Goal: Communication & Community: Participate in discussion

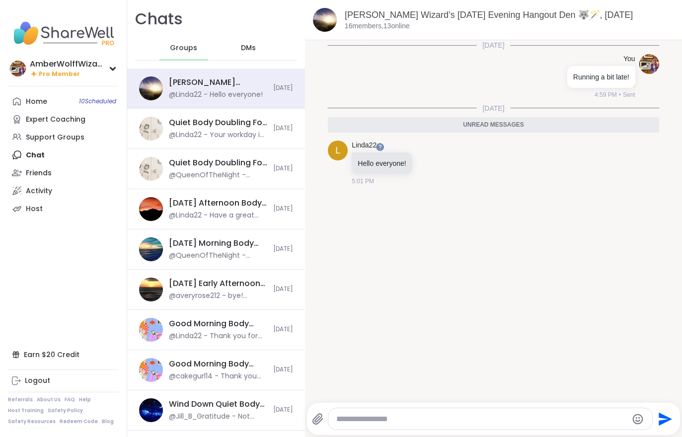
click at [43, 93] on link "Home 10 Scheduled" at bounding box center [63, 101] width 111 height 18
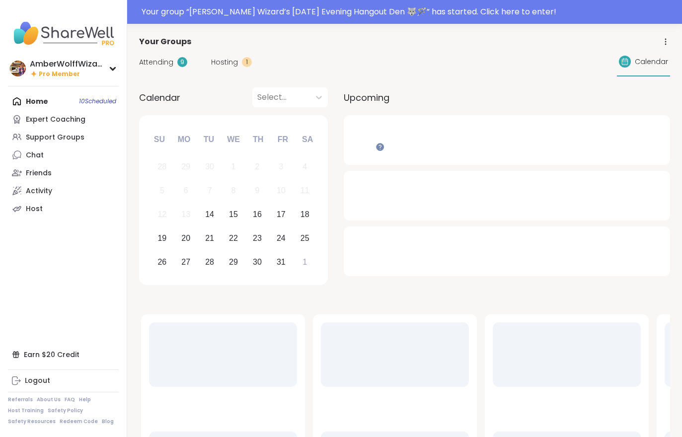
click at [41, 91] on nav "AmberWolffWizard Pro Member Profile Membership Settings Help Home 10 Scheduled …" at bounding box center [63, 218] width 127 height 437
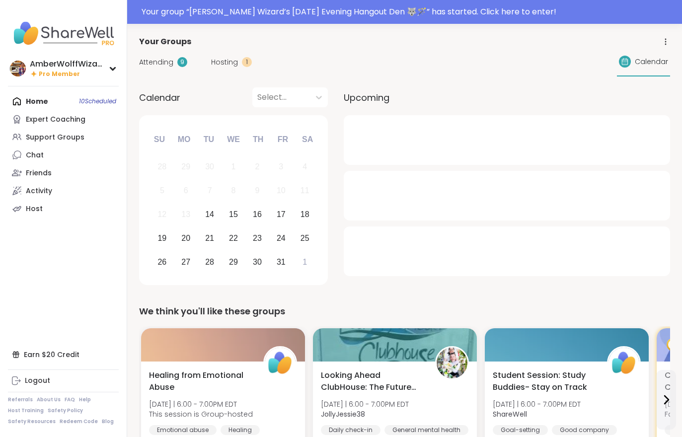
click at [358, 12] on div "Your group “ Wolff Wizard’s Tuesday Evening Hangout Den 🐺🪄 ” has started. Click…" at bounding box center [408, 12] width 534 height 12
click at [382, 19] on div at bounding box center [341, 12] width 682 height 24
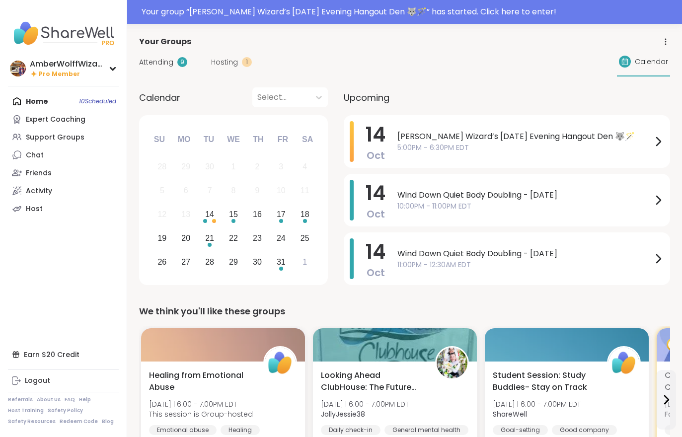
click at [517, 17] on div "Your group “ Wolff Wizard’s Tuesday Evening Hangout Den 🐺🪄 ” has started. Click…" at bounding box center [408, 12] width 534 height 12
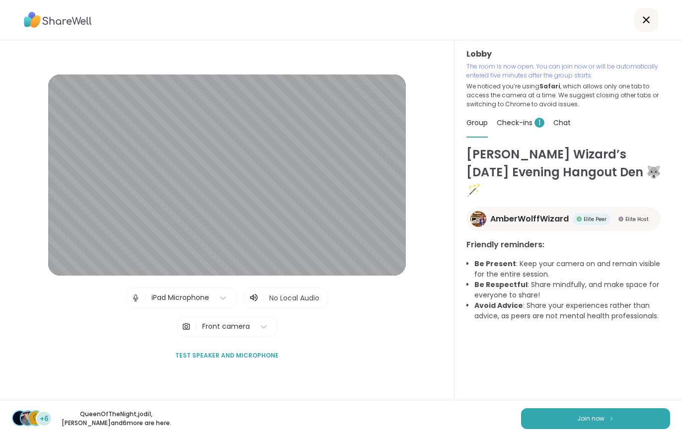
click at [597, 408] on button "Join now" at bounding box center [595, 418] width 149 height 21
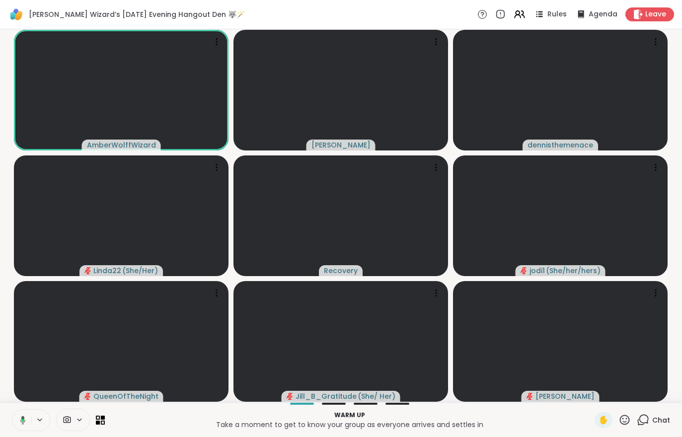
click at [525, 11] on icon at bounding box center [519, 14] width 12 height 12
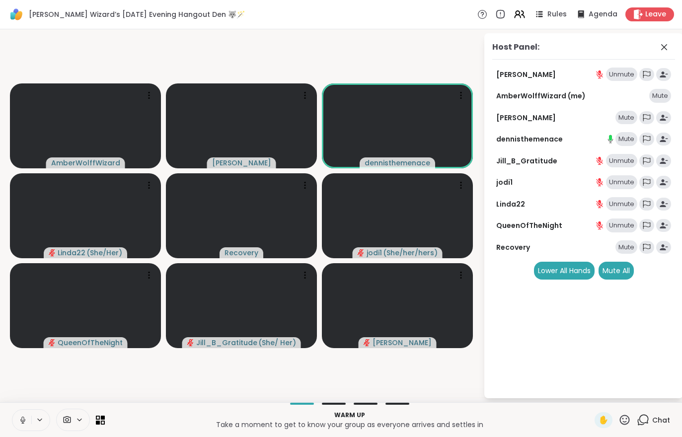
click at [617, 270] on div "Mute All" at bounding box center [615, 271] width 35 height 18
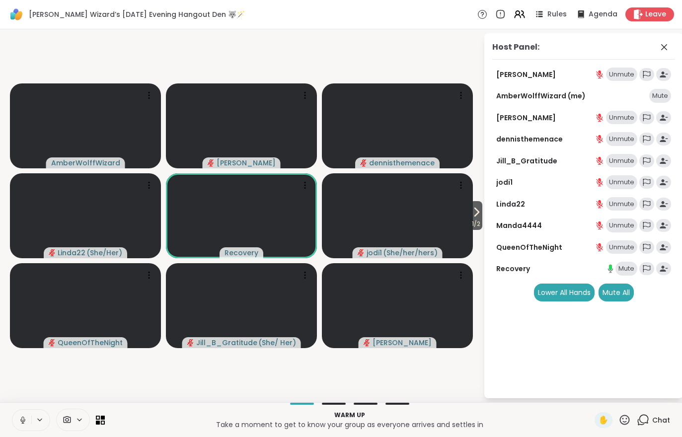
click at [478, 216] on icon at bounding box center [476, 212] width 12 height 12
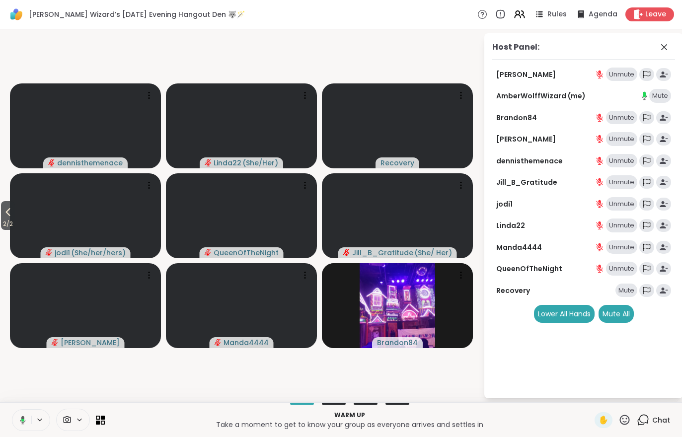
click at [12, 204] on button "2 / 2" at bounding box center [8, 215] width 14 height 29
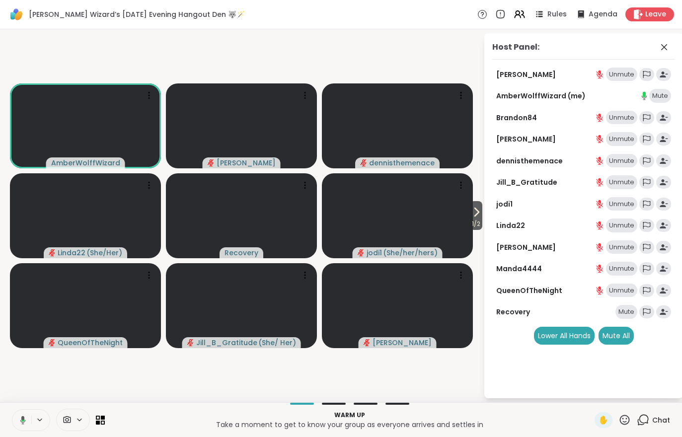
click at [647, 426] on div "Chat" at bounding box center [652, 420] width 33 height 16
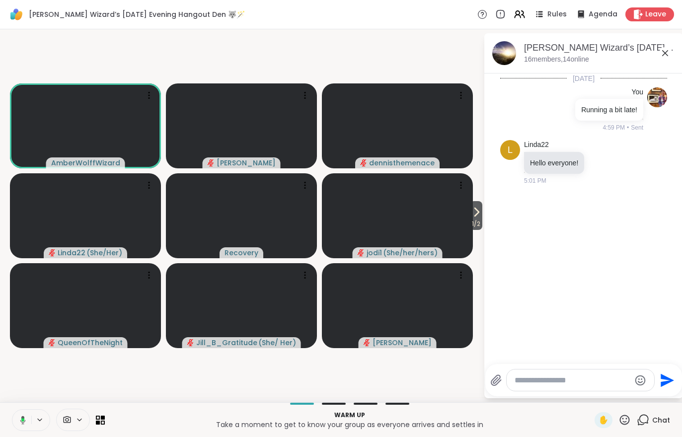
click at [477, 229] on span "1 / 2" at bounding box center [476, 224] width 12 height 12
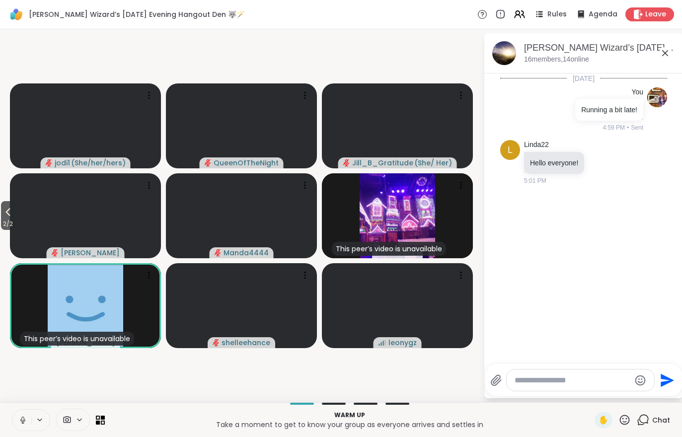
click at [0, 230] on div "2 / 2 jodi1 ( She/her/hers ) QueenOfTheNight Jill_B_Gratitude ( She/ Her ) Adri…" at bounding box center [341, 215] width 682 height 373
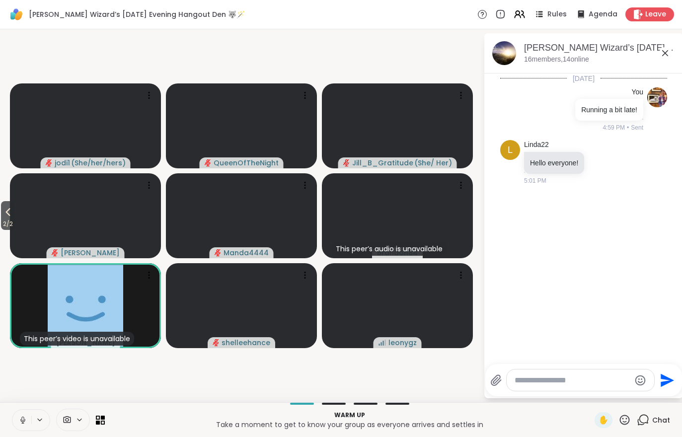
click at [15, 207] on button "2 / 2" at bounding box center [8, 215] width 14 height 29
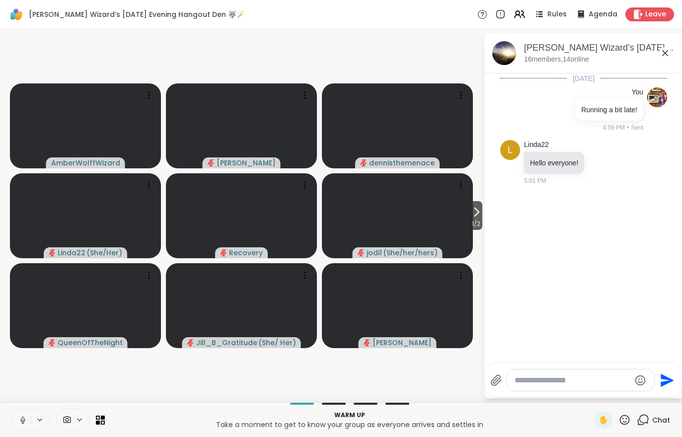
click at [525, 14] on icon at bounding box center [519, 14] width 12 height 12
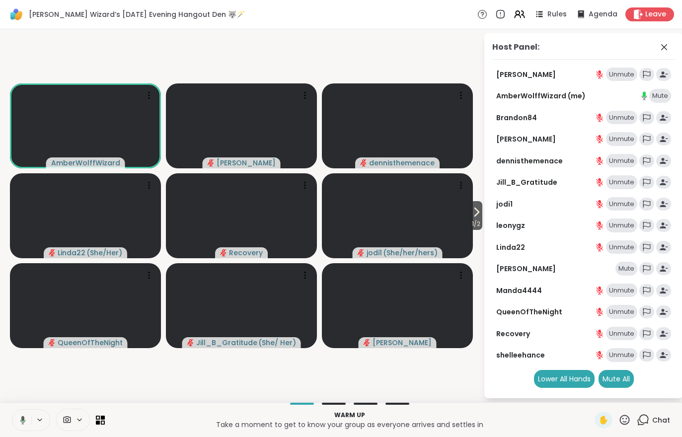
click at [617, 371] on div "Mute All" at bounding box center [615, 379] width 35 height 18
click at [616, 375] on div "Mute All" at bounding box center [615, 379] width 35 height 18
click at [658, 421] on span "Chat" at bounding box center [661, 420] width 18 height 10
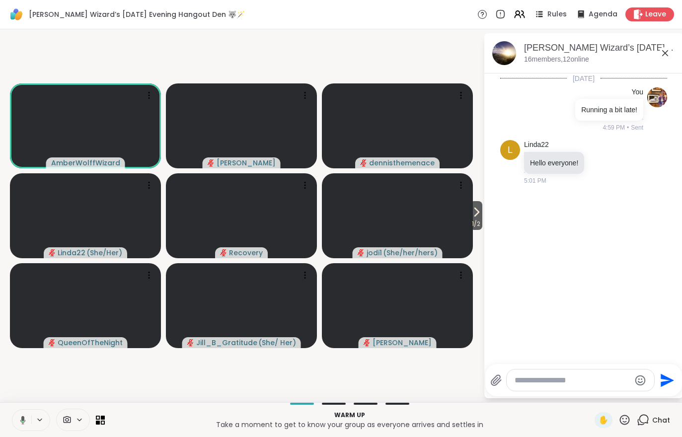
click at [484, 217] on div "Today You Running a bit late! 4:59 PM • Sent L Linda22 Hello everyone! 5:01 PM" at bounding box center [583, 215] width 199 height 284
click at [21, 428] on button at bounding box center [21, 420] width 19 height 21
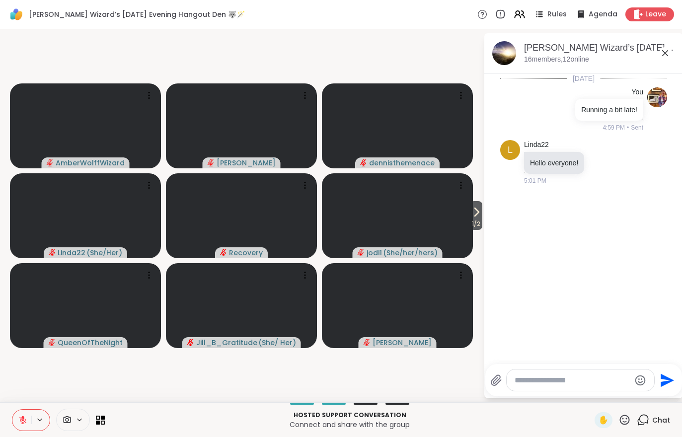
click at [475, 214] on icon at bounding box center [477, 212] width 4 height 8
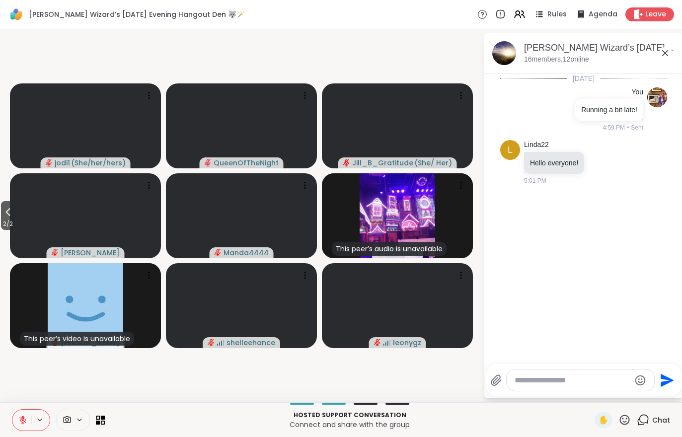
click at [18, 429] on button at bounding box center [21, 420] width 19 height 21
click at [525, 16] on icon at bounding box center [519, 14] width 12 height 12
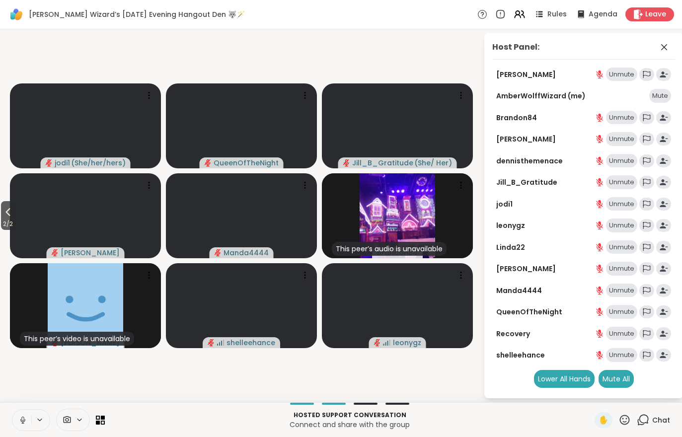
click at [626, 371] on div "Mute All" at bounding box center [615, 379] width 35 height 18
click at [625, 371] on div "Mute All" at bounding box center [615, 379] width 35 height 18
click at [627, 378] on div "Mute All" at bounding box center [615, 379] width 35 height 18
click at [627, 377] on div "Mute All" at bounding box center [615, 379] width 35 height 18
click at [629, 381] on div "Mute All" at bounding box center [615, 379] width 35 height 18
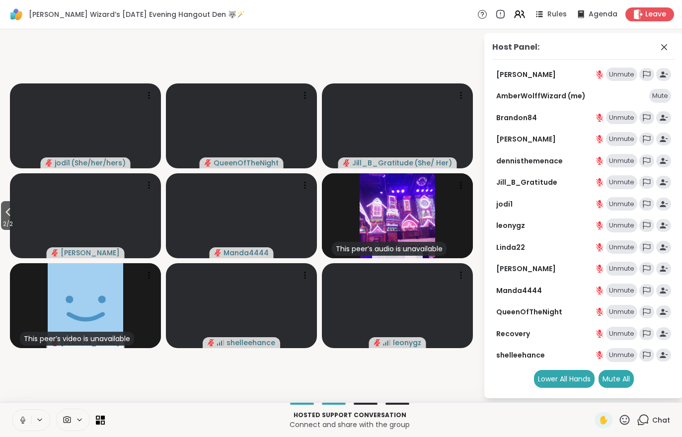
click at [628, 380] on div "Mute All" at bounding box center [615, 379] width 35 height 18
click at [622, 383] on div "Mute All" at bounding box center [615, 379] width 35 height 18
click at [623, 384] on div "Mute All" at bounding box center [615, 379] width 35 height 18
click at [617, 394] on div "Host Panel: Adrienne_QueenOfTheDawn Unmute AmberWolffWizard (me) Mute Brandon84…" at bounding box center [583, 215] width 199 height 365
click at [617, 393] on div "Host Panel: Adrienne_QueenOfTheDawn Unmute AmberWolffWizard (me) Mute Brandon84…" at bounding box center [583, 215] width 199 height 365
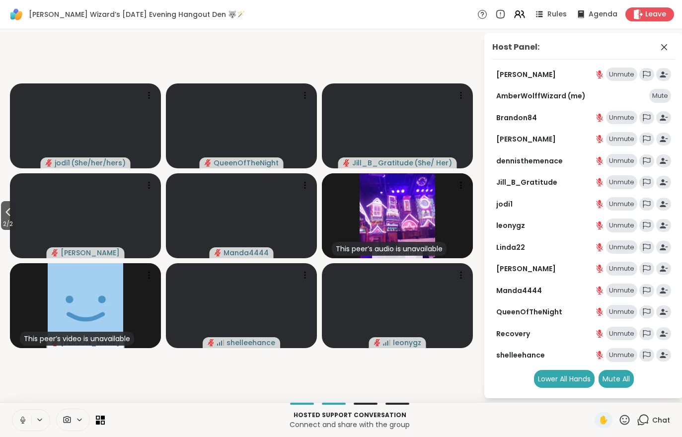
click at [626, 375] on div "Mute All" at bounding box center [615, 379] width 35 height 18
click at [619, 374] on div "Mute All" at bounding box center [615, 379] width 35 height 18
click at [618, 374] on div "Mute All" at bounding box center [615, 379] width 35 height 18
click at [612, 384] on div "Mute All" at bounding box center [615, 379] width 35 height 18
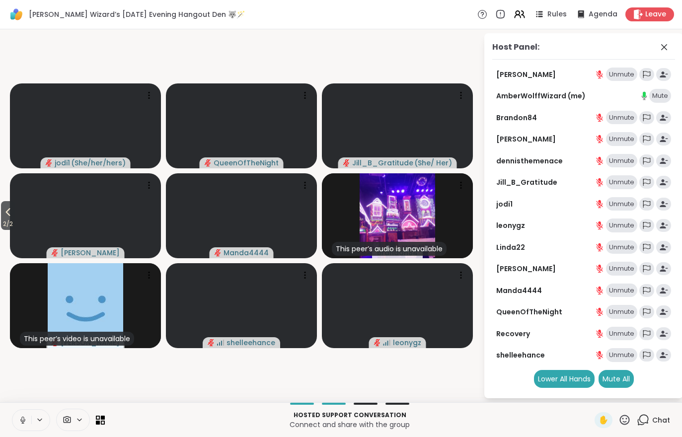
click at [616, 387] on div "Host Panel: Adrienne_QueenOfTheDawn Unmute AmberWolffWizard (me) Mute Brandon84…" at bounding box center [583, 215] width 199 height 365
click at [620, 377] on div "Mute All" at bounding box center [615, 379] width 35 height 18
click at [619, 377] on div "Mute All" at bounding box center [615, 379] width 35 height 18
click at [627, 377] on div "Mute All" at bounding box center [615, 379] width 35 height 18
click at [620, 375] on div "Mute All" at bounding box center [615, 379] width 35 height 18
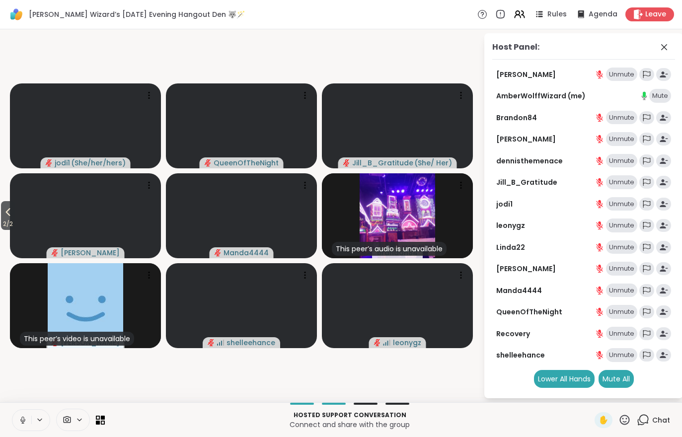
click at [7, 215] on icon at bounding box center [8, 212] width 12 height 12
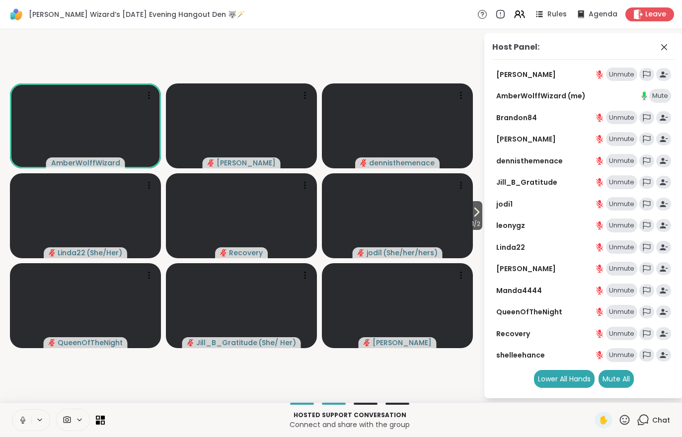
click at [475, 214] on icon at bounding box center [477, 212] width 4 height 8
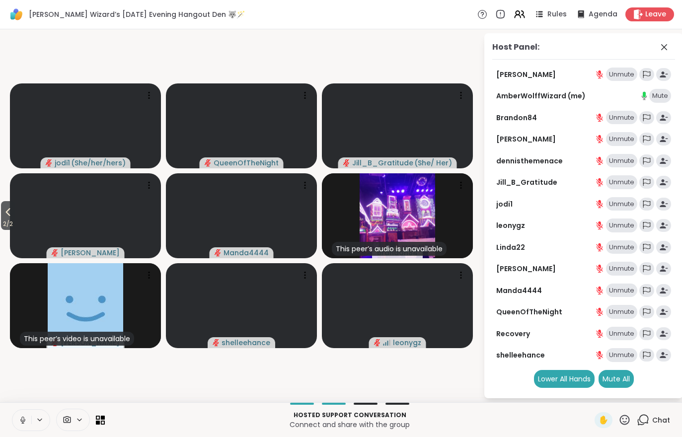
click at [15, 220] on span "2 / 2" at bounding box center [8, 224] width 14 height 12
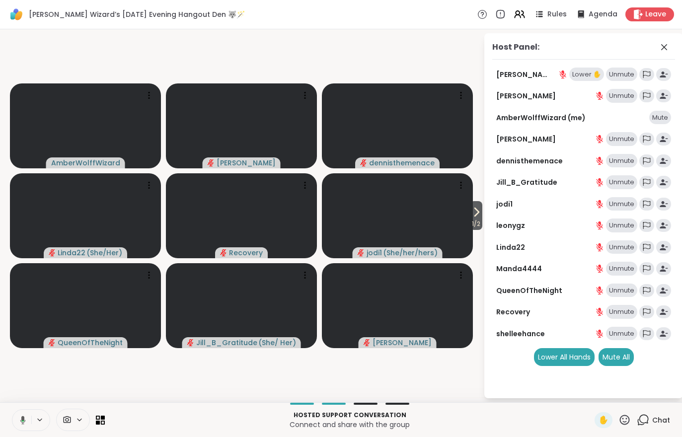
click at [470, 221] on span "1 / 2" at bounding box center [476, 224] width 12 height 12
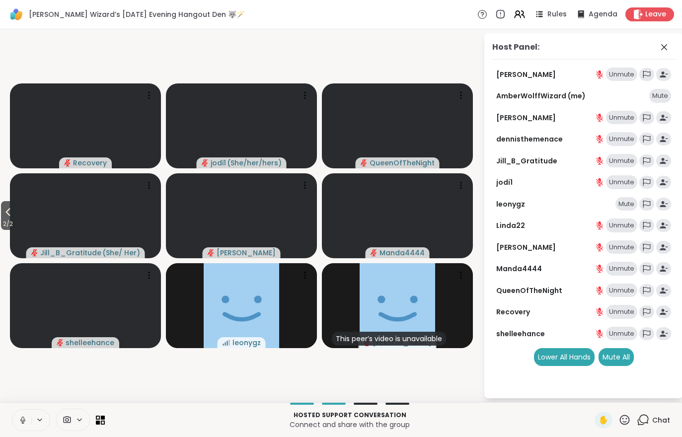
click at [631, 208] on div "Mute" at bounding box center [626, 204] width 22 height 14
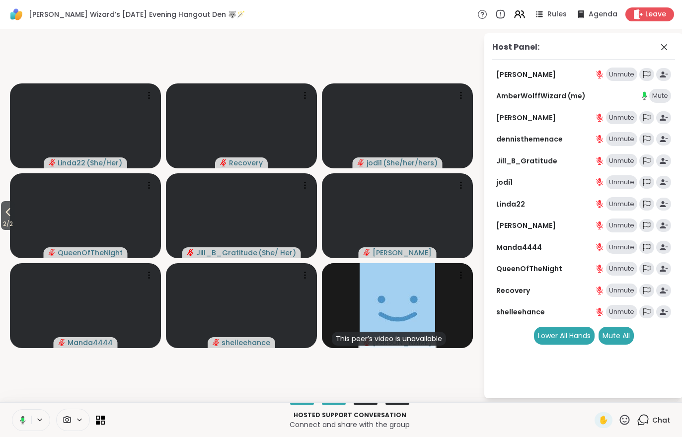
click at [615, 337] on div "Mute All" at bounding box center [615, 336] width 35 height 18
click at [14, 421] on button at bounding box center [21, 420] width 19 height 21
click at [613, 336] on div "Mute All" at bounding box center [615, 336] width 35 height 18
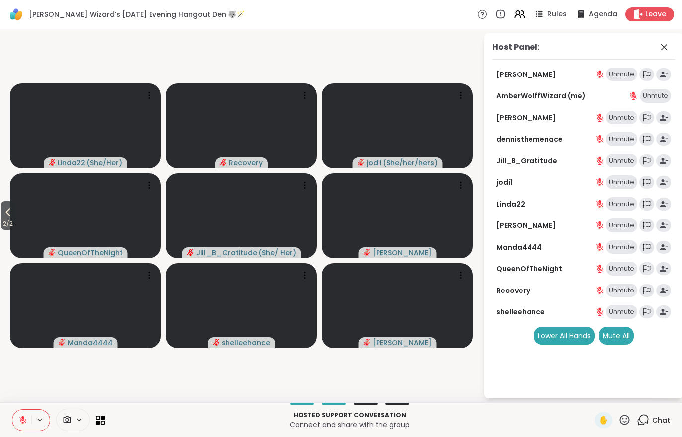
click at [13, 221] on span "2 / 2" at bounding box center [8, 224] width 14 height 12
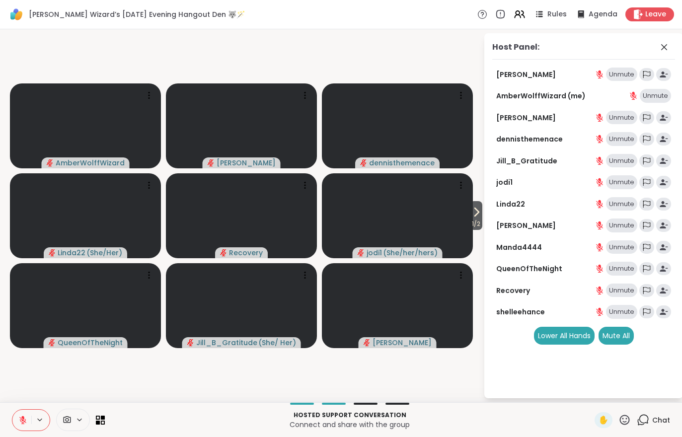
click at [15, 426] on button at bounding box center [21, 420] width 19 height 21
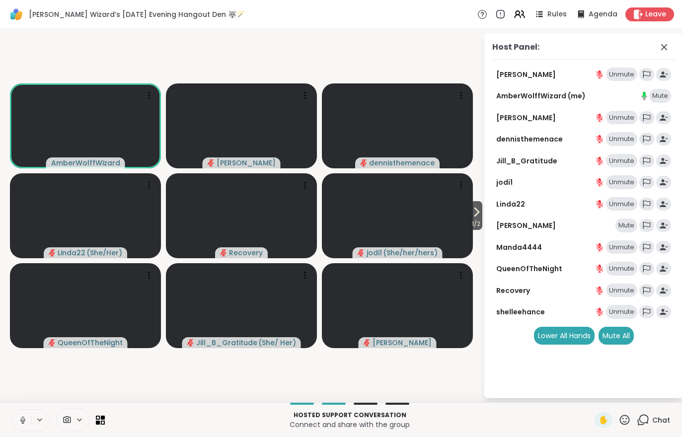
click at [471, 222] on span "1 / 2" at bounding box center [476, 224] width 12 height 12
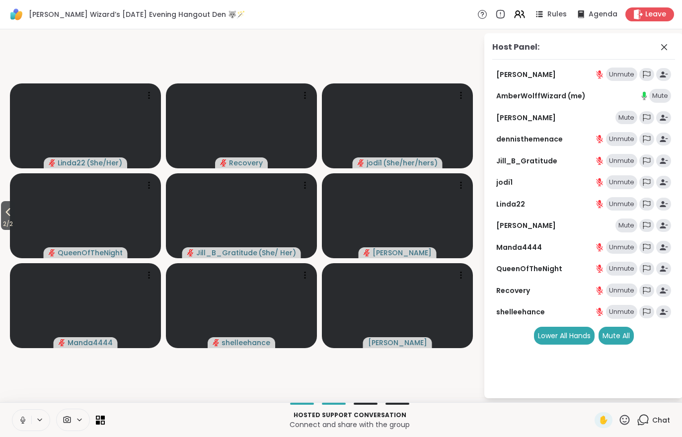
click at [1, 218] on span "2 / 2" at bounding box center [8, 224] width 14 height 12
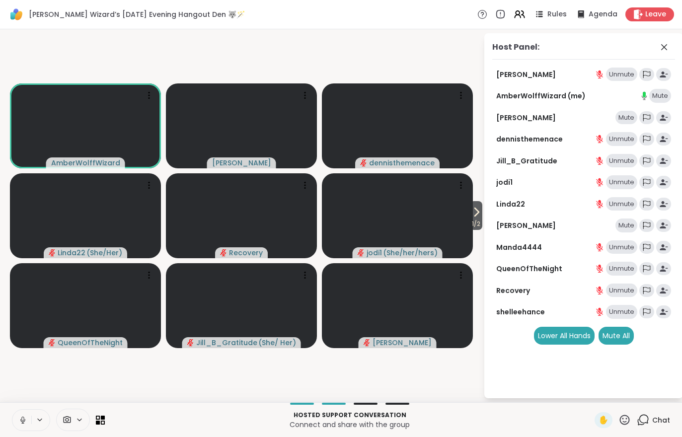
click at [655, 421] on span "Chat" at bounding box center [661, 420] width 18 height 10
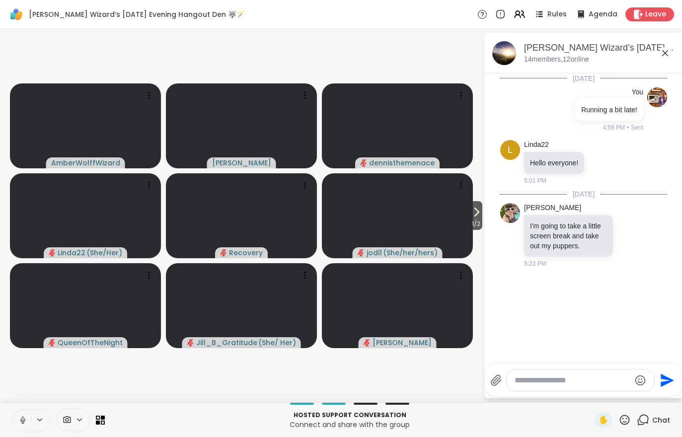
click at [69, 419] on icon at bounding box center [67, 419] width 7 height 7
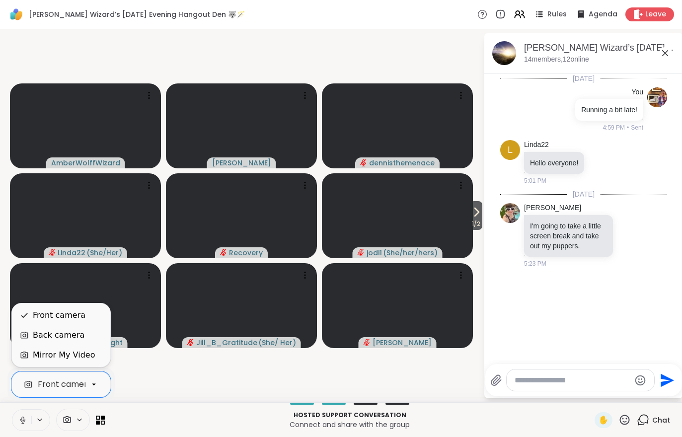
click at [42, 354] on div "Mirror My Video" at bounding box center [64, 355] width 62 height 12
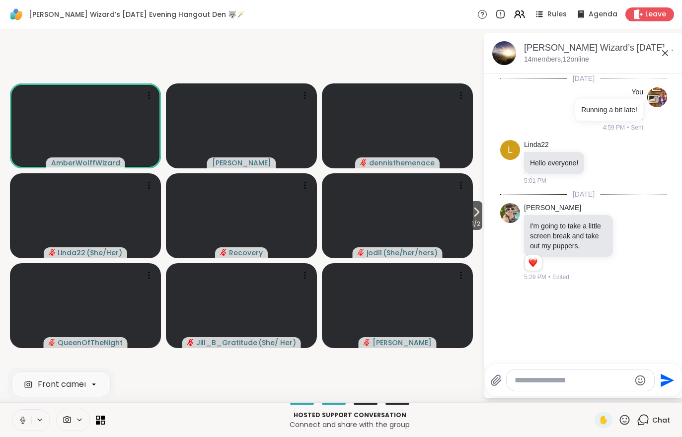
click at [479, 224] on span "1 / 2" at bounding box center [476, 224] width 12 height 12
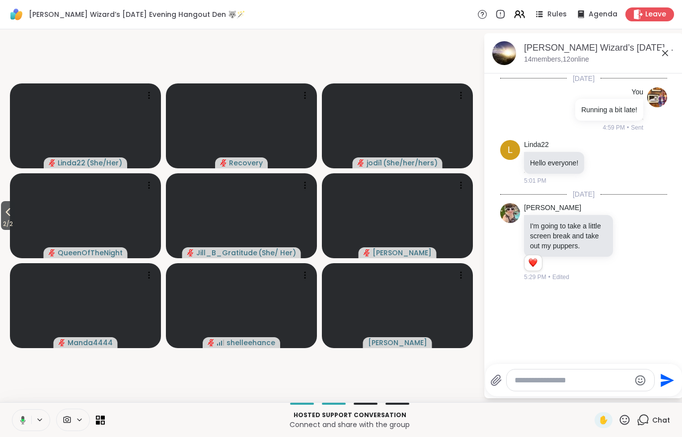
click at [1, 224] on span "2 / 2" at bounding box center [8, 224] width 14 height 12
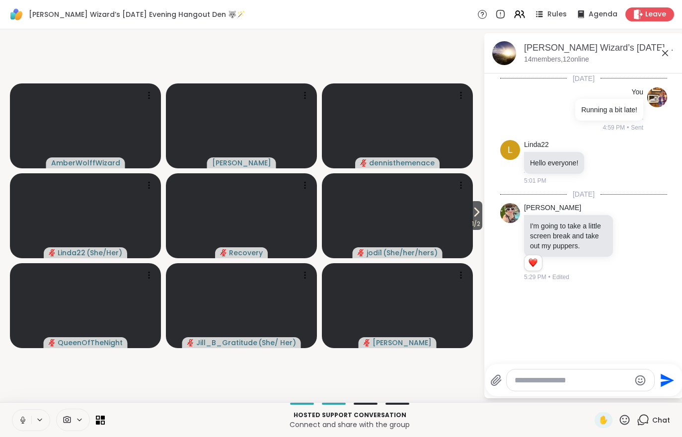
click at [470, 225] on span "1 / 2" at bounding box center [476, 224] width 12 height 12
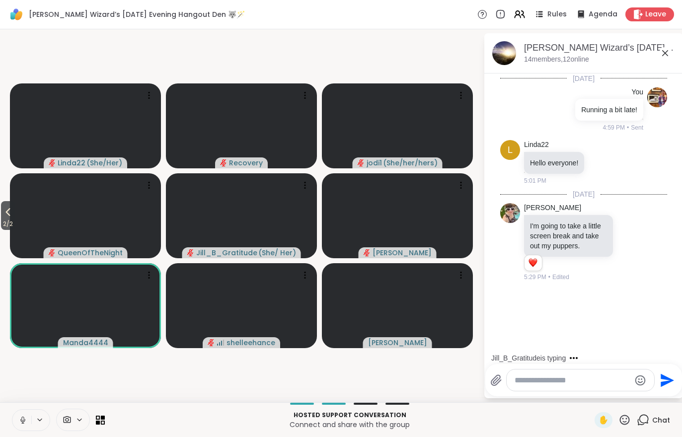
click at [1, 219] on span "2 / 2" at bounding box center [8, 224] width 14 height 12
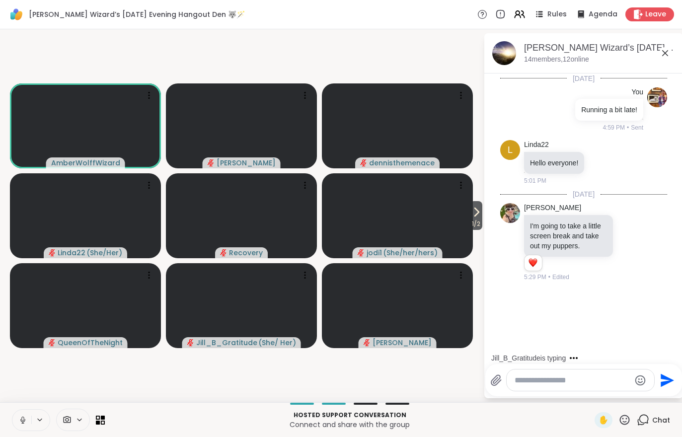
click at [478, 217] on icon at bounding box center [476, 212] width 12 height 12
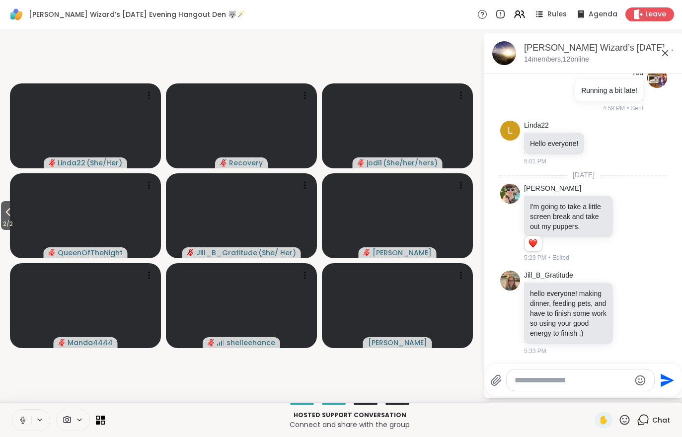
scroll to position [33, 0]
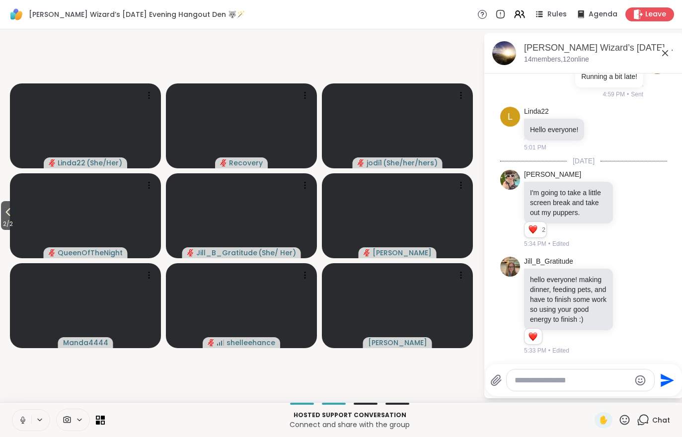
click at [6, 226] on span "2 / 2" at bounding box center [8, 224] width 14 height 12
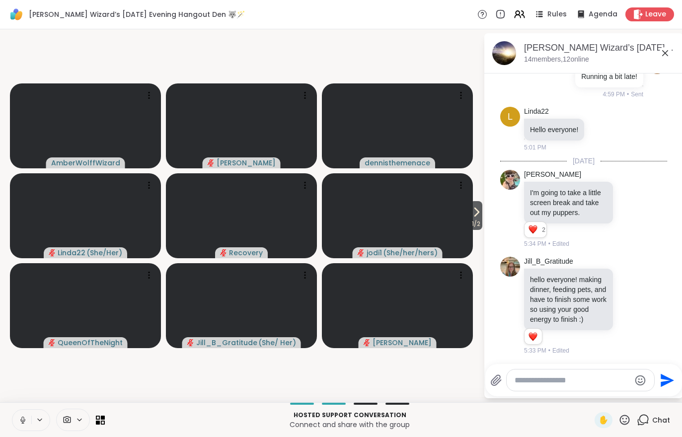
click at [482, 211] on button "1 / 2" at bounding box center [476, 215] width 12 height 29
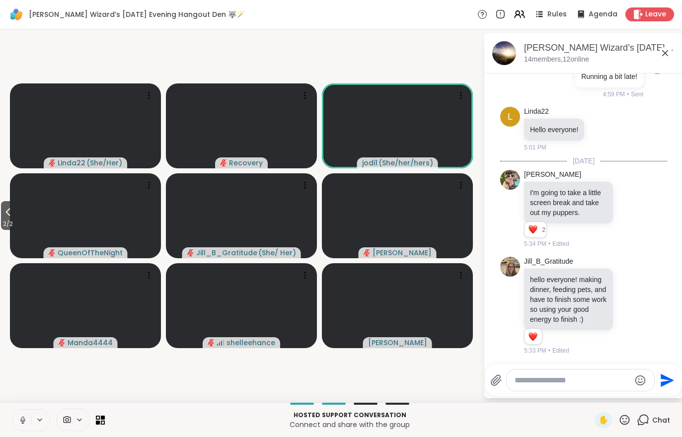
click at [4, 219] on span "2 / 2" at bounding box center [8, 224] width 14 height 12
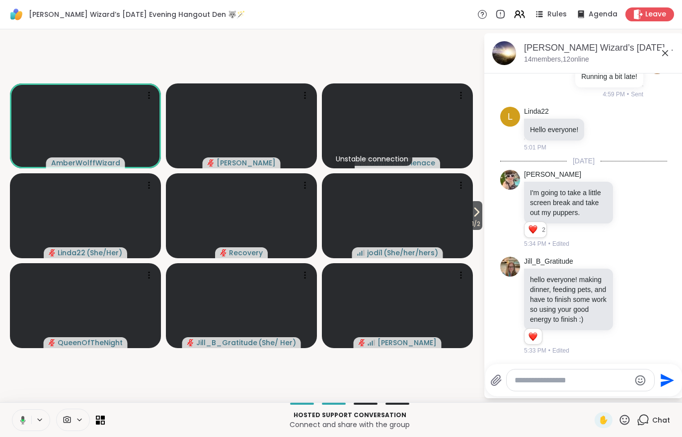
click at [2, 196] on div "1 / 2 AmberWolffWizard Cyndy Unstable connection dennisthemenace Linda22 ( She/…" at bounding box center [341, 215] width 682 height 373
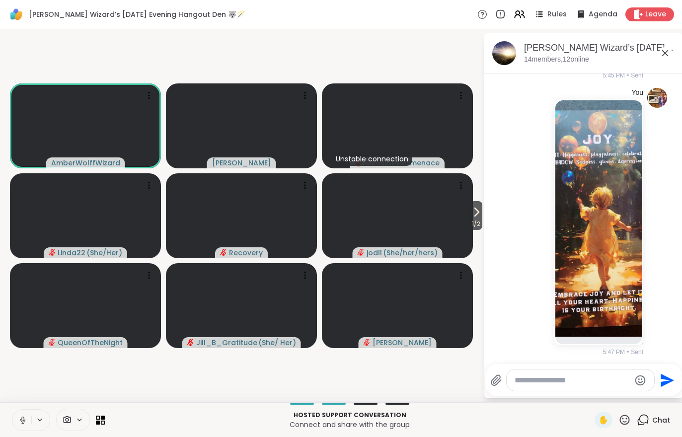
scroll to position [1139, 0]
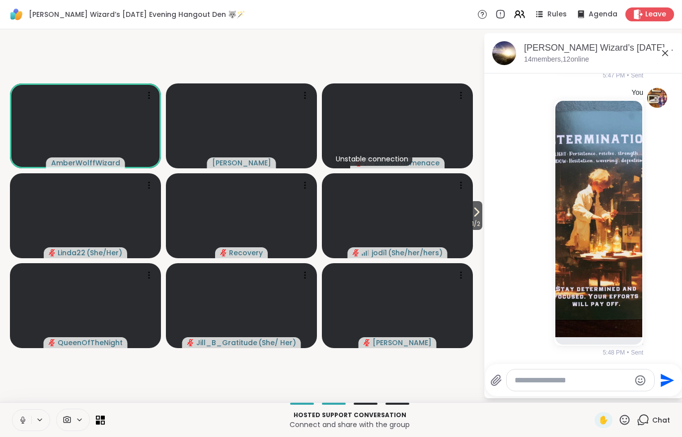
click at [479, 219] on span "1 / 2" at bounding box center [476, 224] width 12 height 12
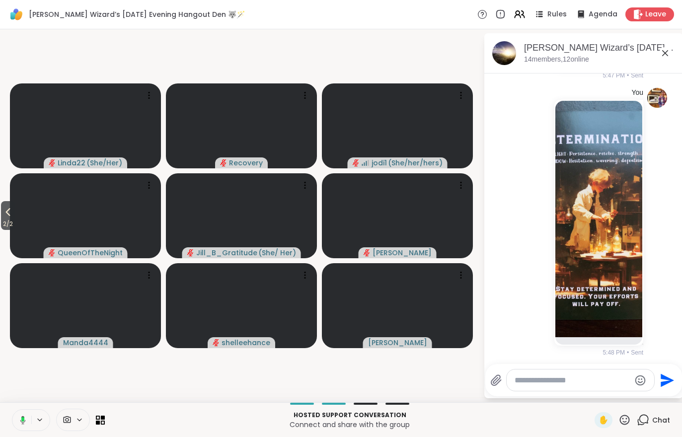
click at [4, 229] on span "2 / 2" at bounding box center [8, 224] width 14 height 12
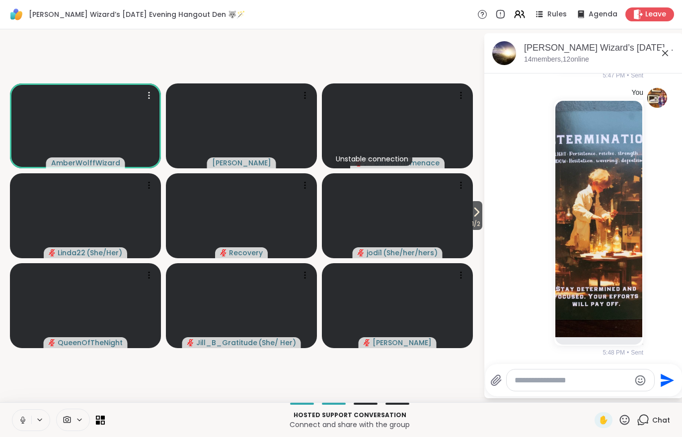
click at [109, 105] on video at bounding box center [85, 125] width 151 height 85
click at [79, 112] on h4 "View Profile" at bounding box center [75, 113] width 42 height 10
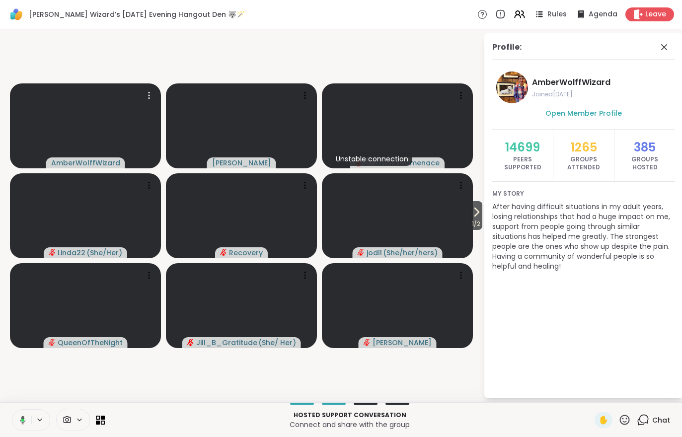
click at [479, 219] on span "1 / 2" at bounding box center [476, 224] width 12 height 12
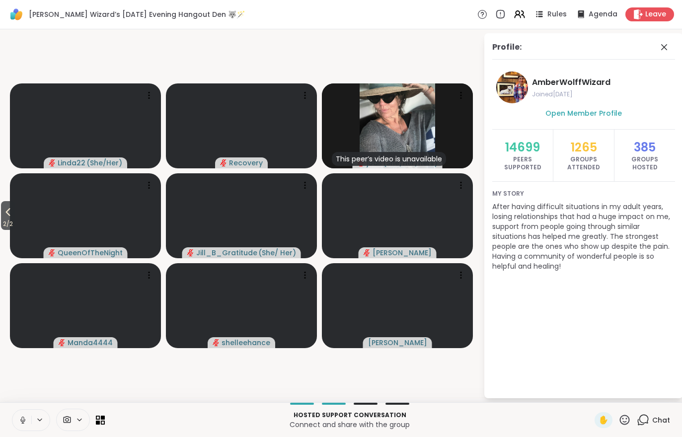
click at [9, 224] on span "2 / 2" at bounding box center [8, 224] width 14 height 12
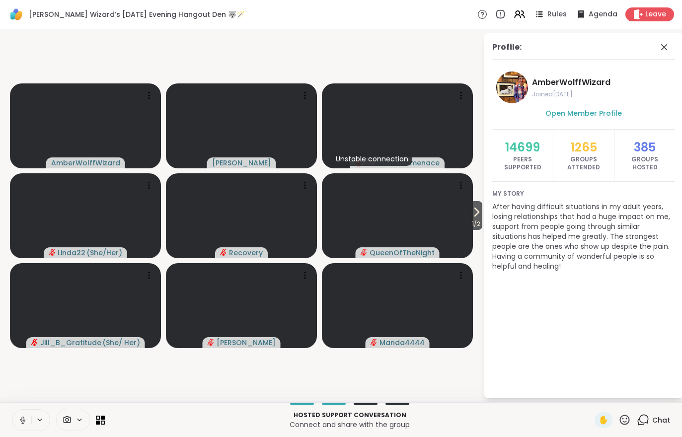
click at [466, 220] on video at bounding box center [397, 215] width 151 height 85
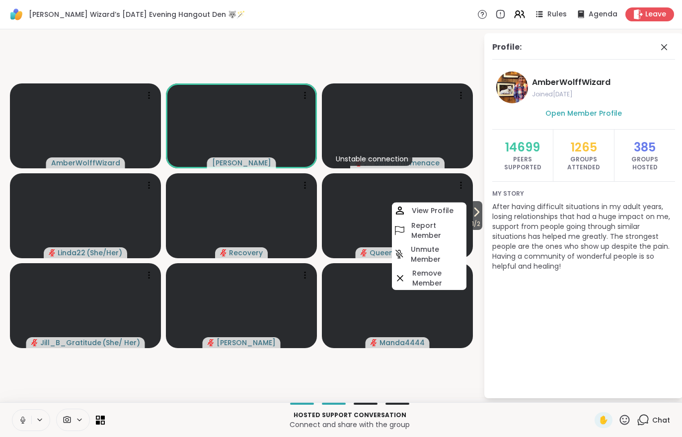
click at [374, 389] on video-player-container "1 / 2 AmberWolffWizard Cyndy Unstable connection dennisthemenace Linda22 ( She/…" at bounding box center [241, 215] width 471 height 365
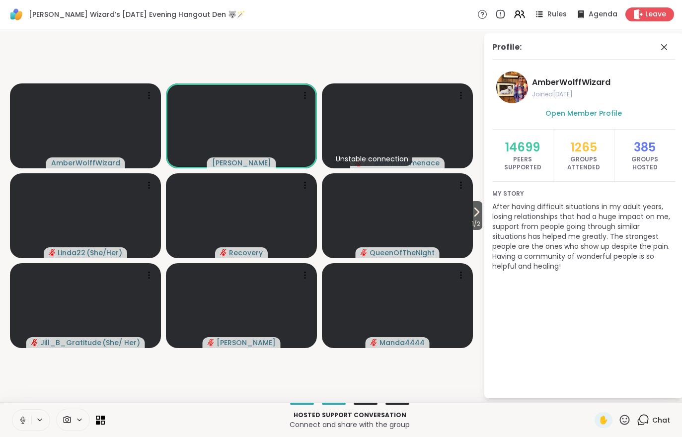
click at [477, 215] on icon at bounding box center [476, 212] width 12 height 12
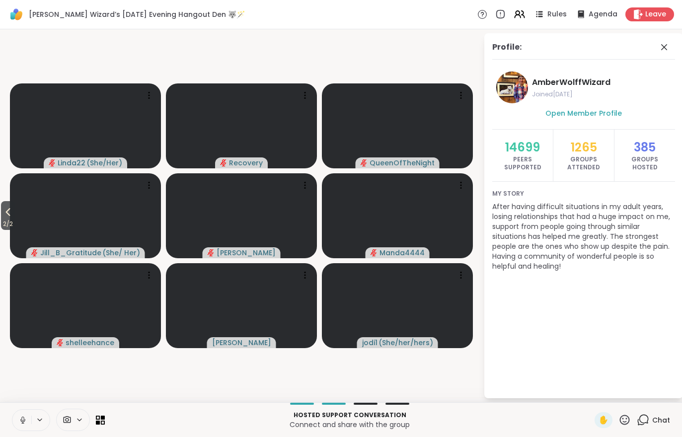
click at [6, 223] on span "2 / 2" at bounding box center [8, 224] width 14 height 12
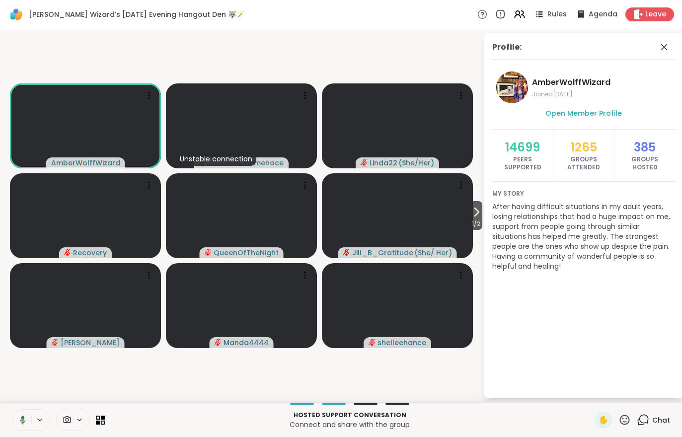
click at [675, 433] on div "Hosted support conversation Connect and share with the group ✋ Chat" at bounding box center [341, 419] width 682 height 35
click at [656, 415] on span "Chat" at bounding box center [661, 420] width 18 height 10
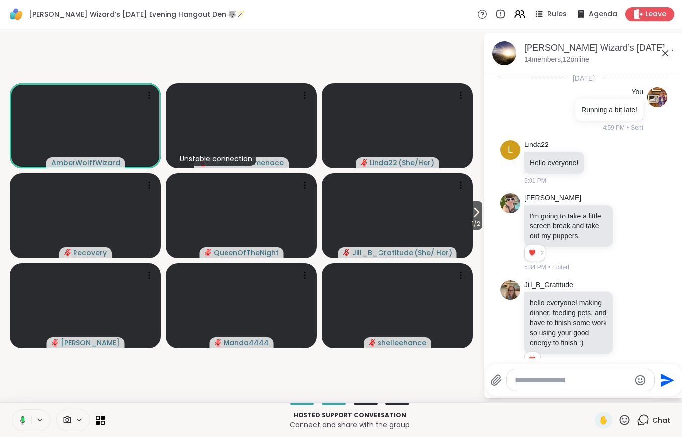
scroll to position [1926, 0]
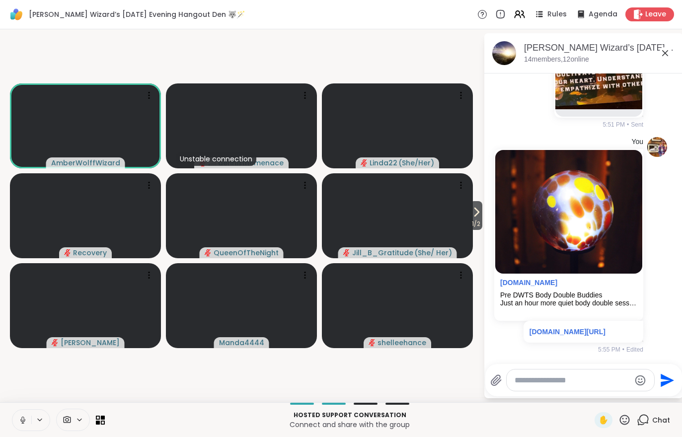
click at [22, 415] on button at bounding box center [21, 420] width 19 height 21
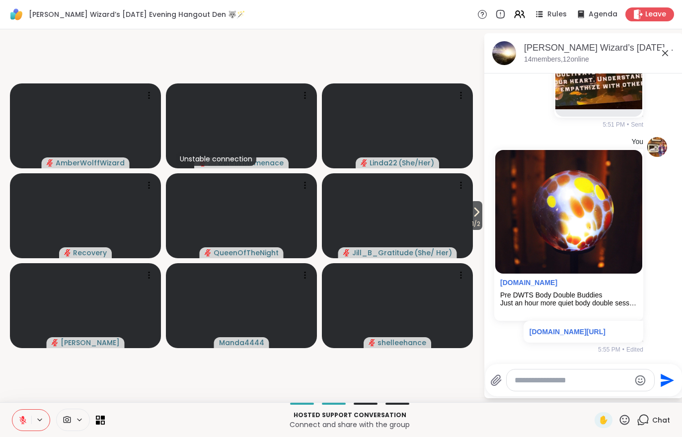
click at [14, 424] on button at bounding box center [21, 420] width 19 height 21
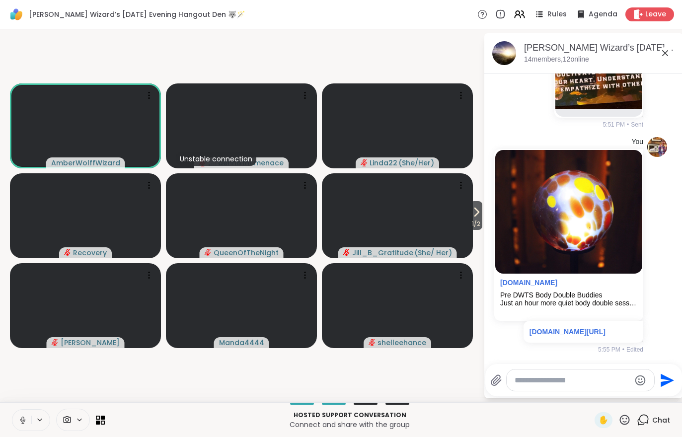
click at [482, 219] on span "1 / 2" at bounding box center [476, 224] width 12 height 12
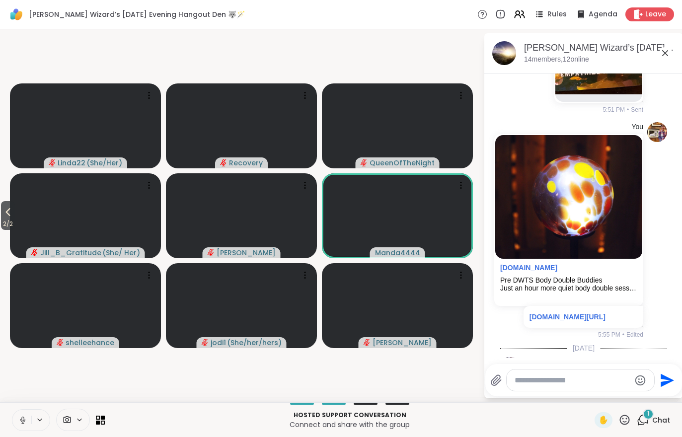
scroll to position [2018, 0]
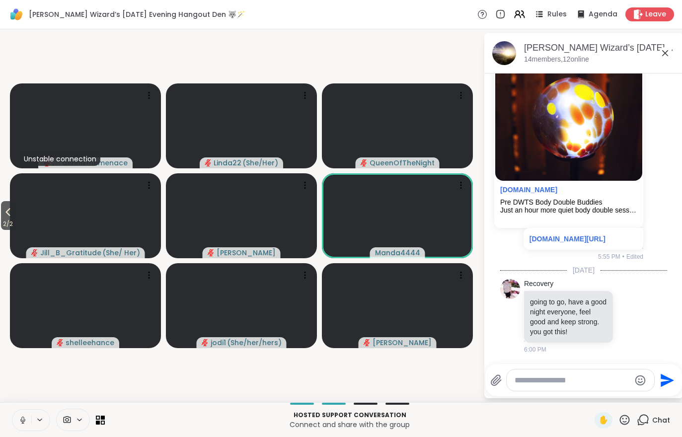
click at [2, 222] on span "2 / 2" at bounding box center [8, 224] width 14 height 12
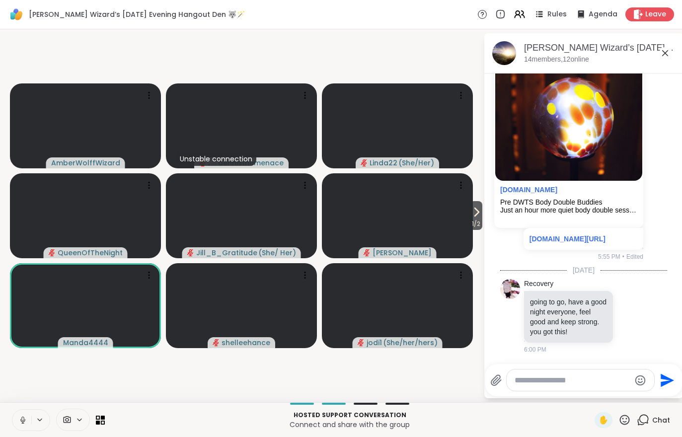
scroll to position [2032, 0]
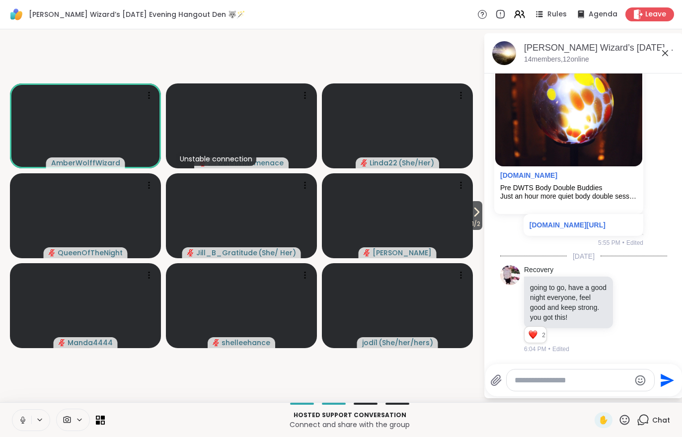
click at [545, 20] on icon at bounding box center [539, 14] width 12 height 12
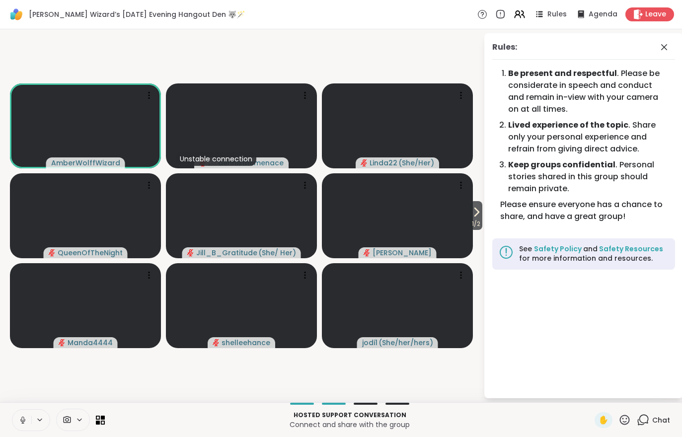
click at [521, 18] on icon at bounding box center [519, 14] width 12 height 12
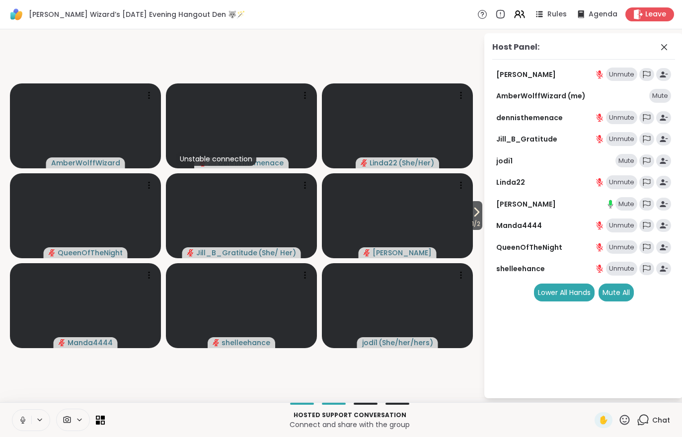
click at [626, 205] on div "Mute" at bounding box center [626, 204] width 22 height 14
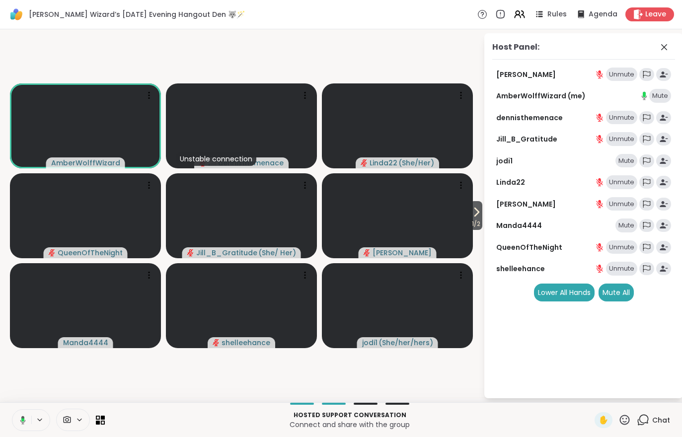
click at [677, 235] on div "Host Panel: Adrienne_QueenOfTheDawn Unmute AmberWolffWizard (me) Mute dennisthe…" at bounding box center [583, 215] width 199 height 365
click at [0, 333] on div "1 / 2 AmberWolffWizard Unstable connection dennisthemenace Linda22 ( She/Her ) …" at bounding box center [341, 215] width 682 height 373
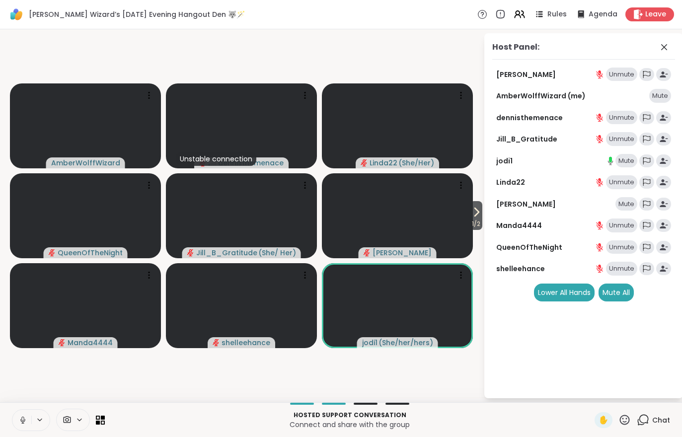
click at [476, 214] on icon at bounding box center [477, 212] width 4 height 8
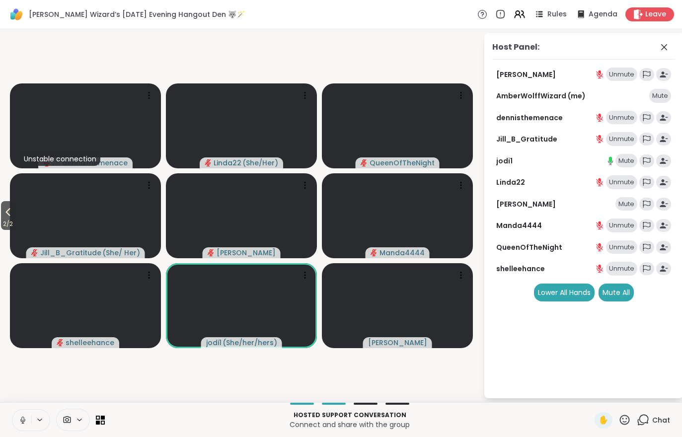
click at [14, 422] on button at bounding box center [21, 420] width 19 height 21
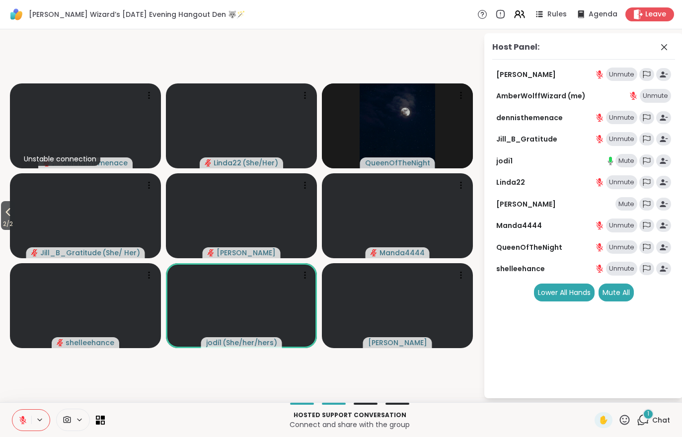
click at [652, 424] on span "Chat" at bounding box center [661, 420] width 18 height 10
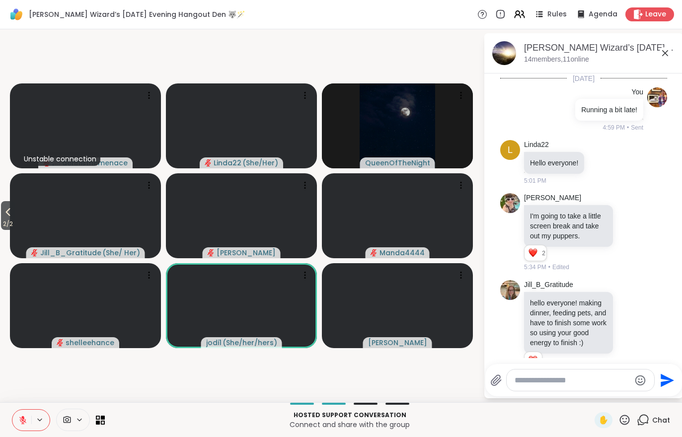
scroll to position [2142, 0]
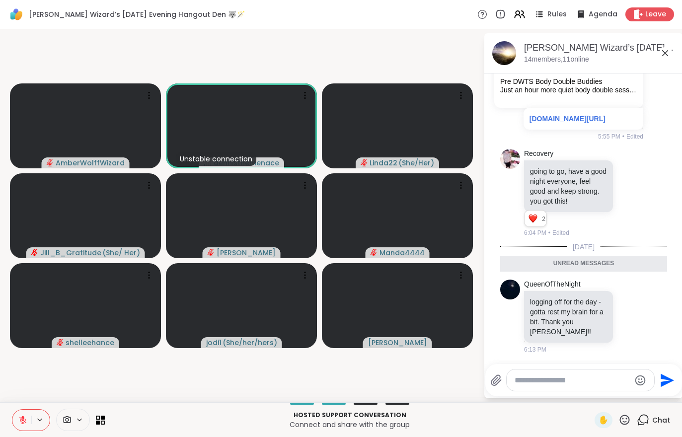
click at [19, 410] on button at bounding box center [21, 420] width 19 height 21
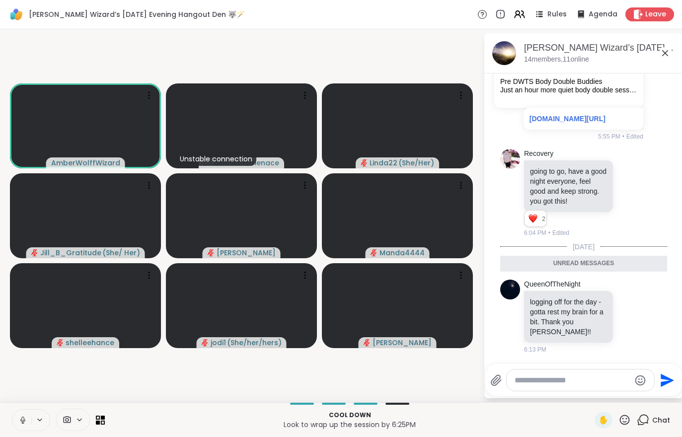
scroll to position [2336, 0]
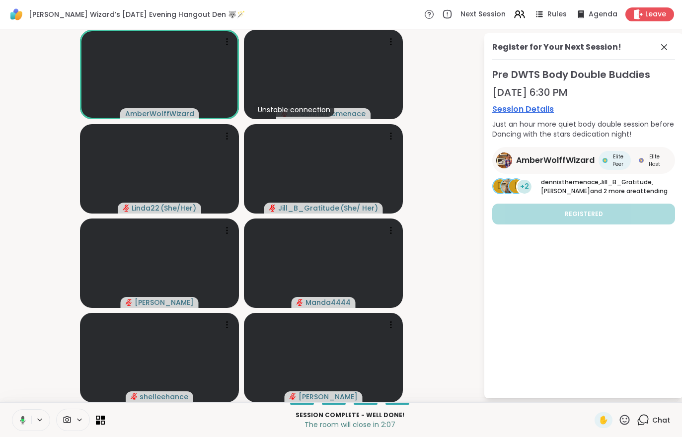
click at [652, 4] on div "Wolff Wizard’s Tuesday Evening Hangout Den 🐺🪄 Next Session Rules Agenda Leave" at bounding box center [341, 14] width 682 height 29
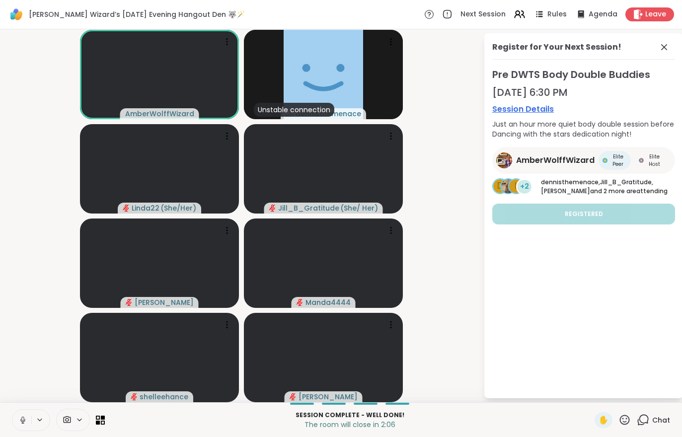
click at [647, 8] on div "Leave" at bounding box center [649, 14] width 49 height 14
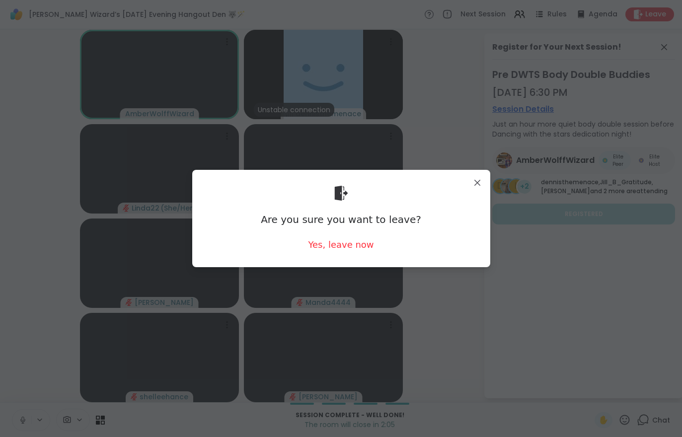
click at [341, 251] on div "Yes, leave now" at bounding box center [341, 244] width 66 height 12
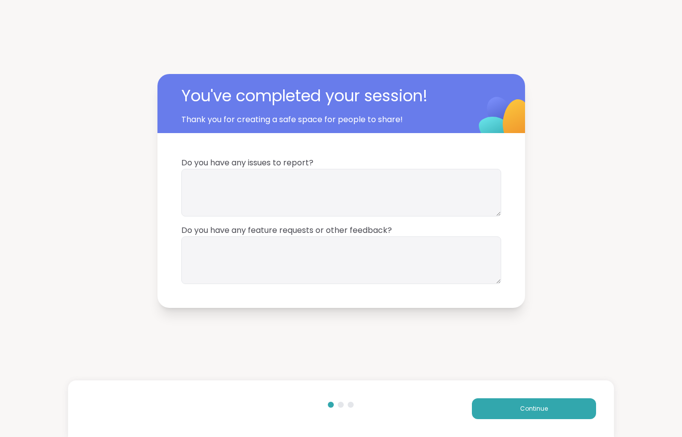
click at [528, 416] on button "Continue" at bounding box center [534, 408] width 124 height 21
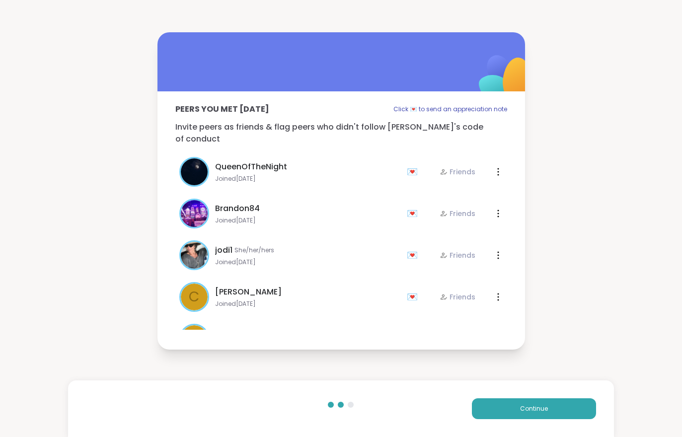
click at [515, 407] on button "Continue" at bounding box center [534, 408] width 124 height 21
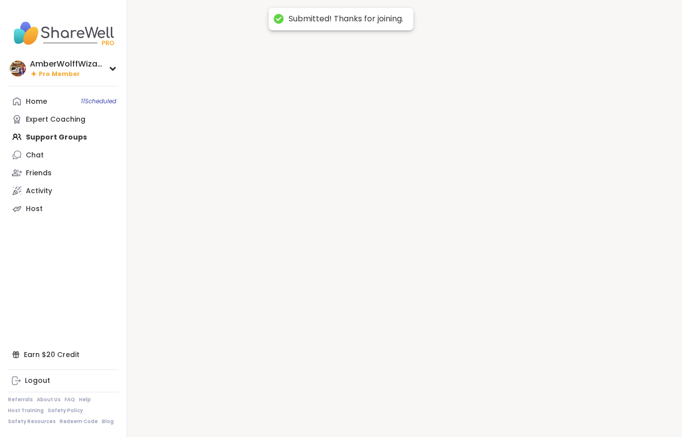
click at [519, 410] on div at bounding box center [404, 218] width 554 height 437
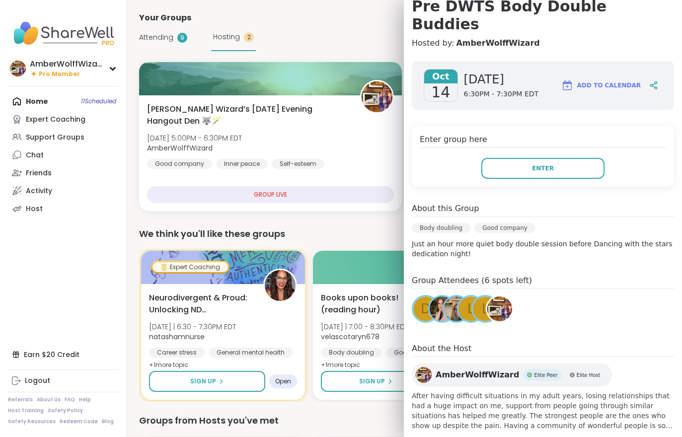
scroll to position [101, 0]
click at [515, 158] on button "Enter" at bounding box center [542, 168] width 123 height 21
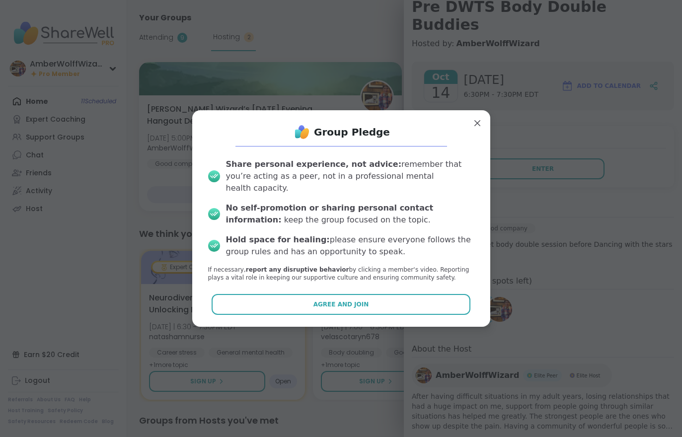
click at [308, 299] on button "Agree and Join" at bounding box center [340, 304] width 259 height 21
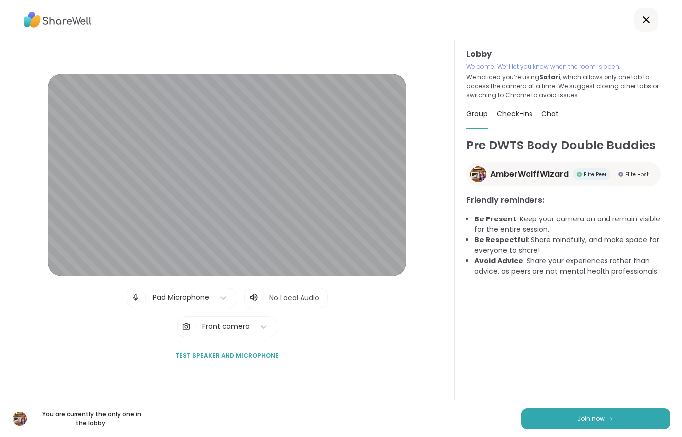
click at [587, 416] on span "Join now" at bounding box center [590, 418] width 27 height 9
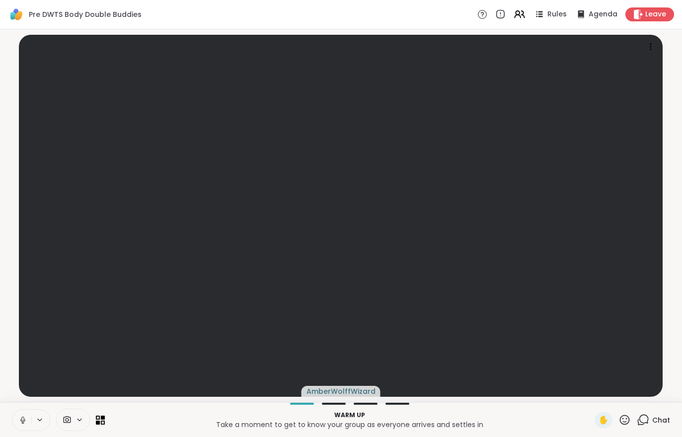
click at [22, 429] on button at bounding box center [21, 420] width 19 height 21
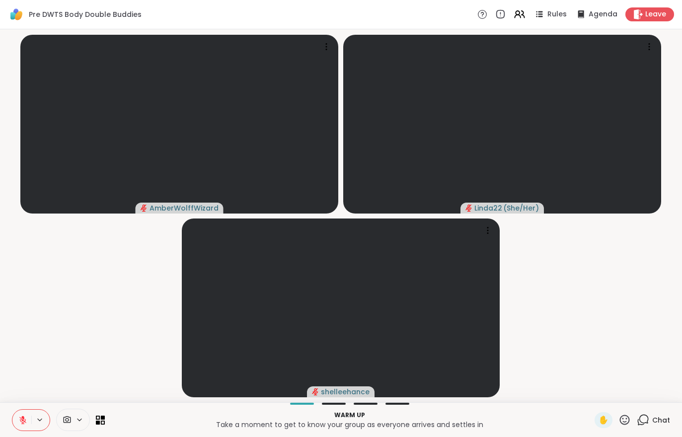
click at [13, 416] on button at bounding box center [21, 420] width 19 height 21
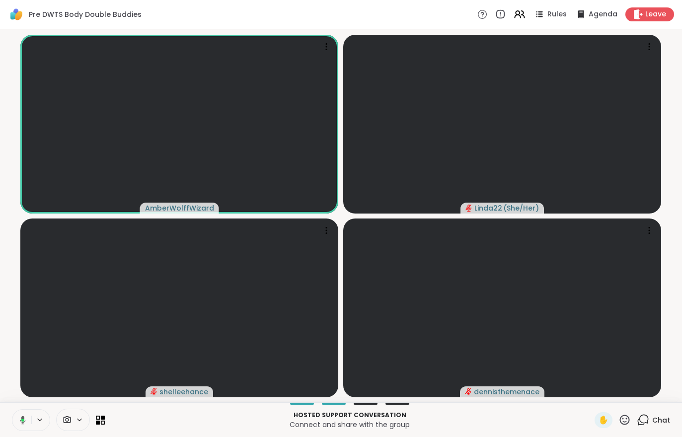
click at [25, 419] on icon at bounding box center [21, 419] width 9 height 9
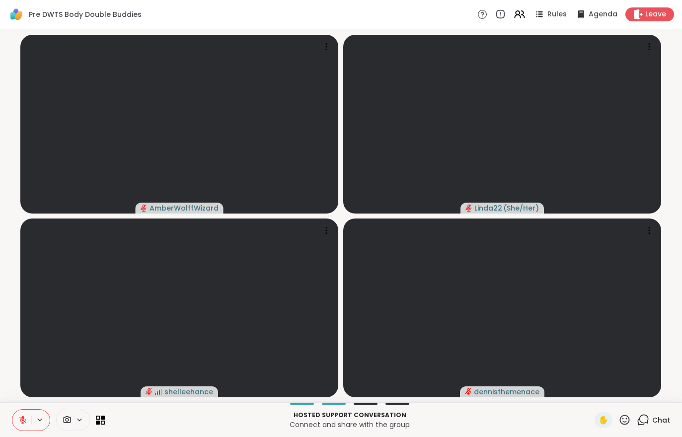
click at [33, 422] on button at bounding box center [40, 419] width 18 height 8
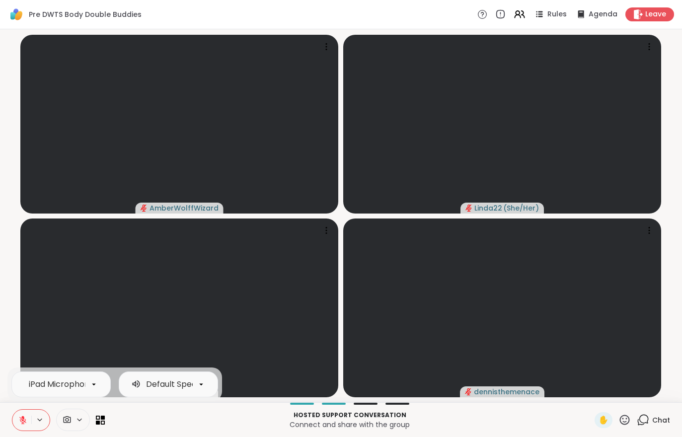
click at [15, 430] on button at bounding box center [21, 420] width 19 height 21
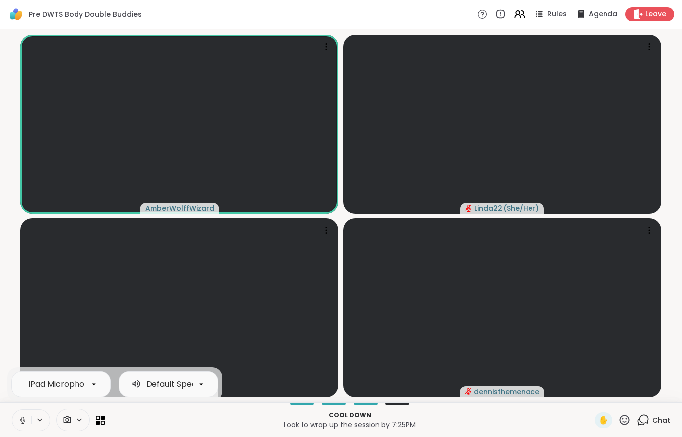
click at [16, 426] on button at bounding box center [21, 420] width 19 height 21
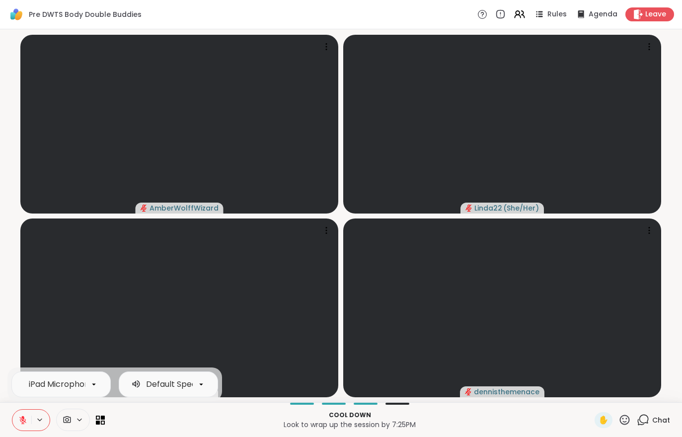
click at [23, 428] on button at bounding box center [21, 420] width 19 height 21
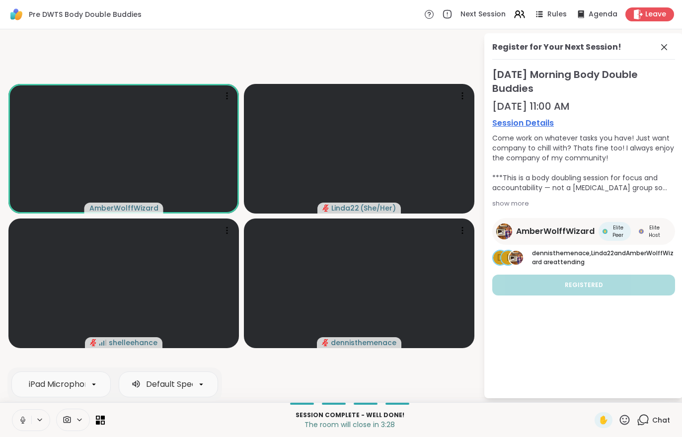
click at [645, 17] on div "Leave" at bounding box center [649, 14] width 49 height 14
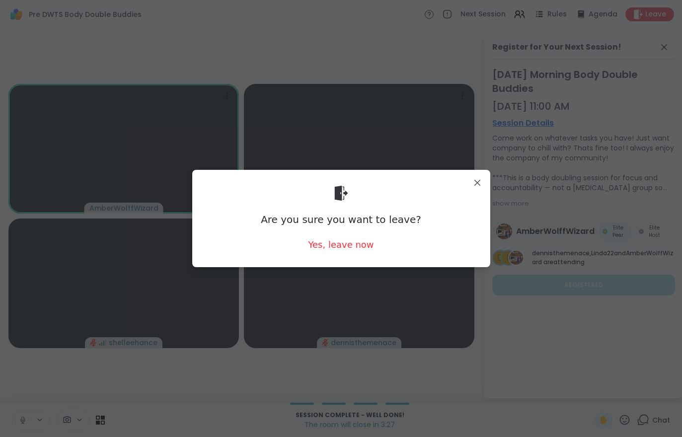
click at [343, 259] on div "Are you sure you want to leave? Yes, leave now" at bounding box center [341, 218] width 298 height 97
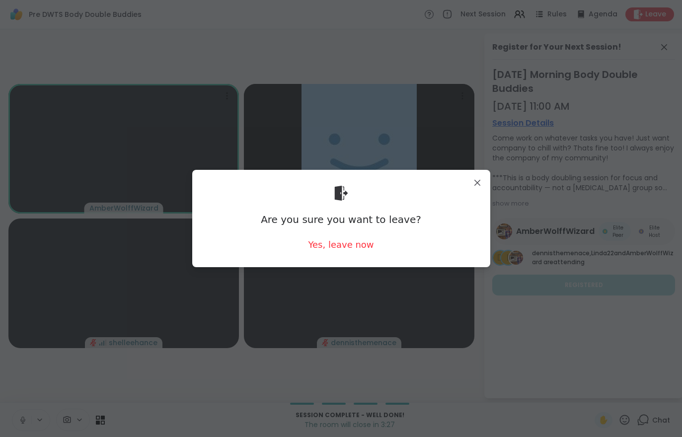
click at [352, 245] on div "Yes, leave now" at bounding box center [341, 244] width 66 height 12
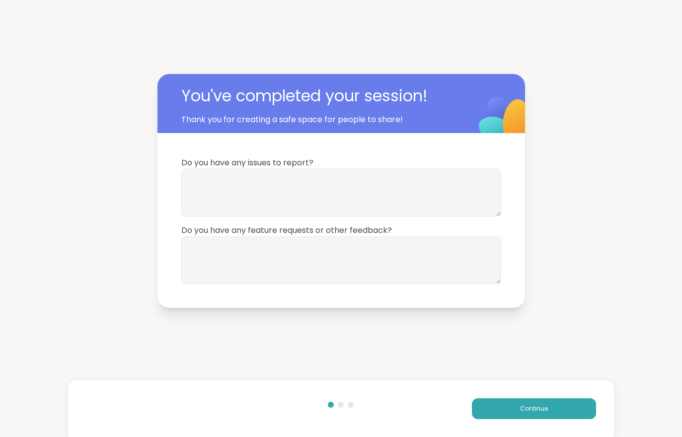
click at [536, 412] on span "Continue" at bounding box center [534, 408] width 28 height 9
click at [544, 410] on span "Continue" at bounding box center [534, 408] width 28 height 9
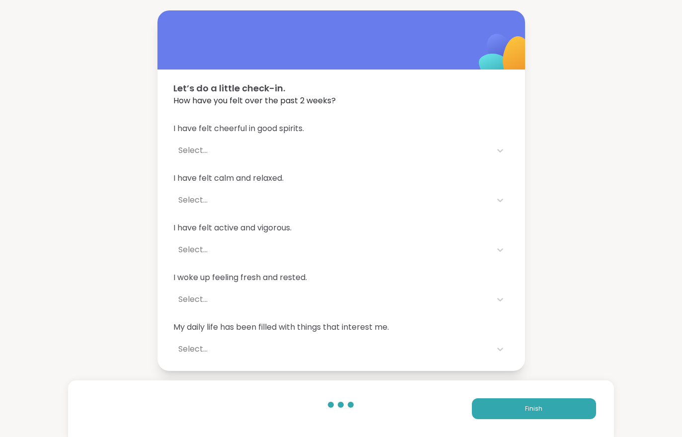
click at [544, 410] on button "Finish" at bounding box center [534, 408] width 124 height 21
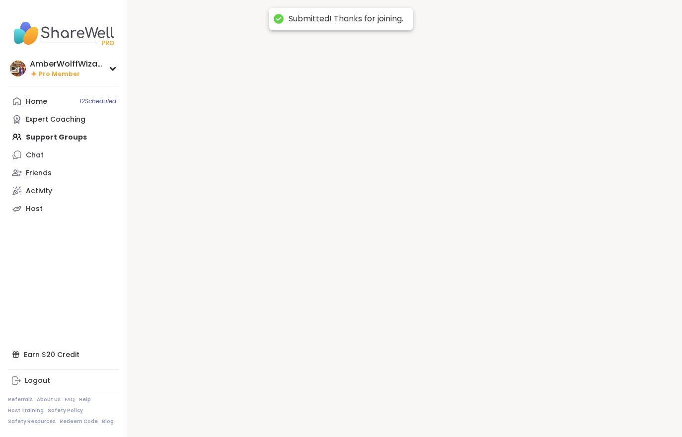
click at [546, 411] on div at bounding box center [404, 218] width 554 height 437
click at [545, 417] on div at bounding box center [404, 218] width 554 height 437
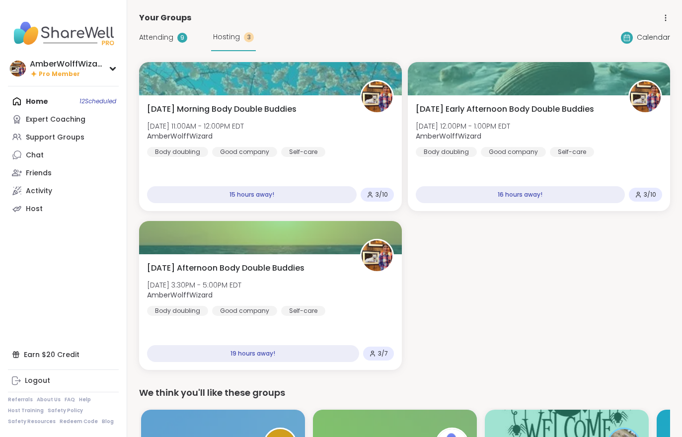
click at [152, 37] on span "Attending" at bounding box center [156, 37] width 34 height 10
